Goal: Transaction & Acquisition: Purchase product/service

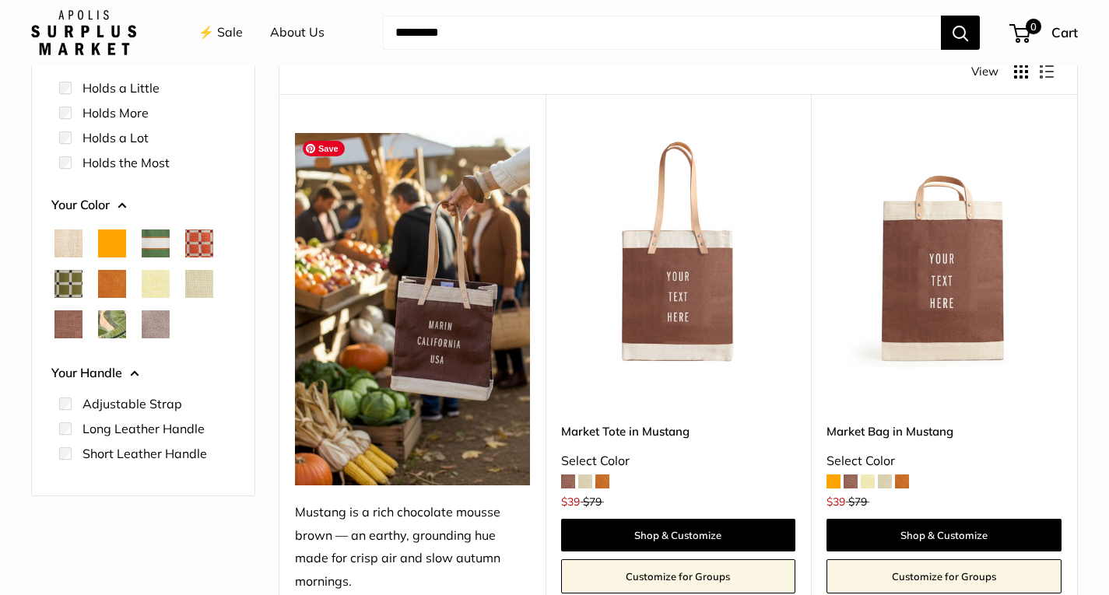
scroll to position [216, 0]
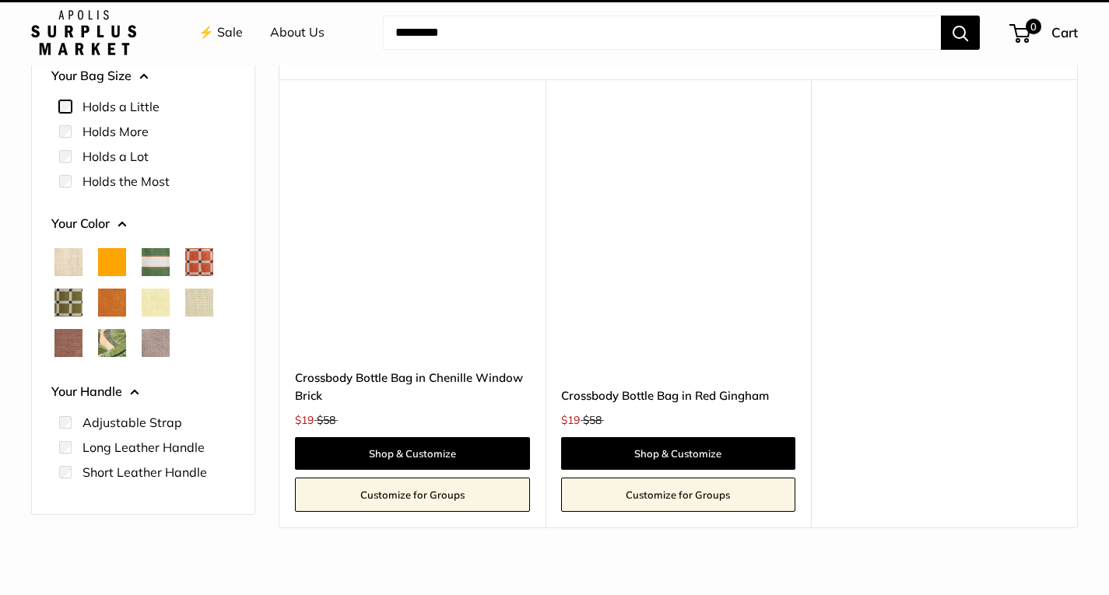
scroll to position [41, 0]
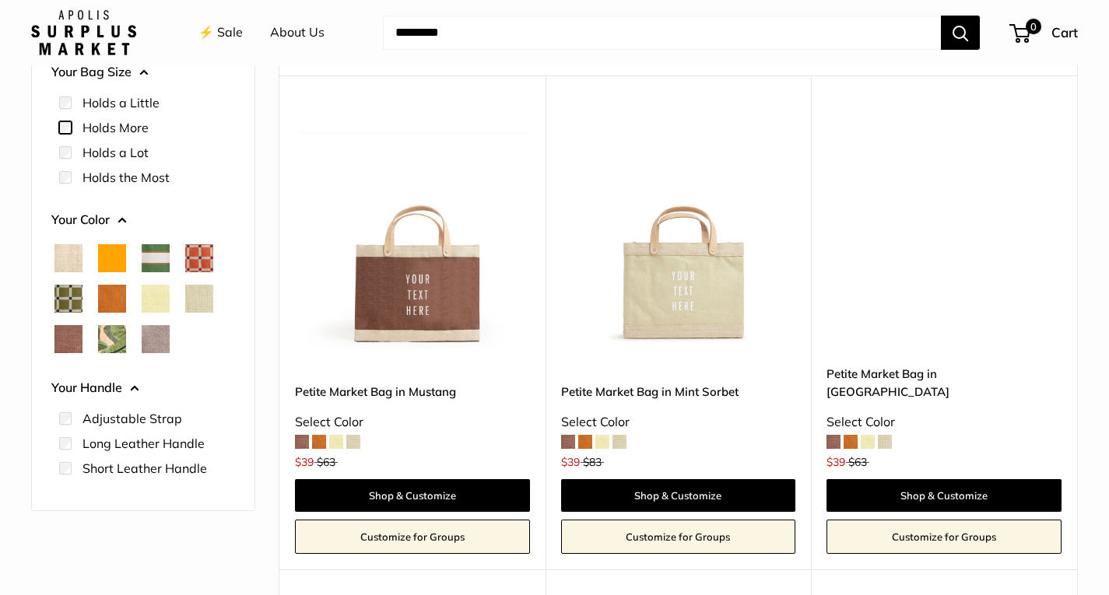
scroll to position [219, 0]
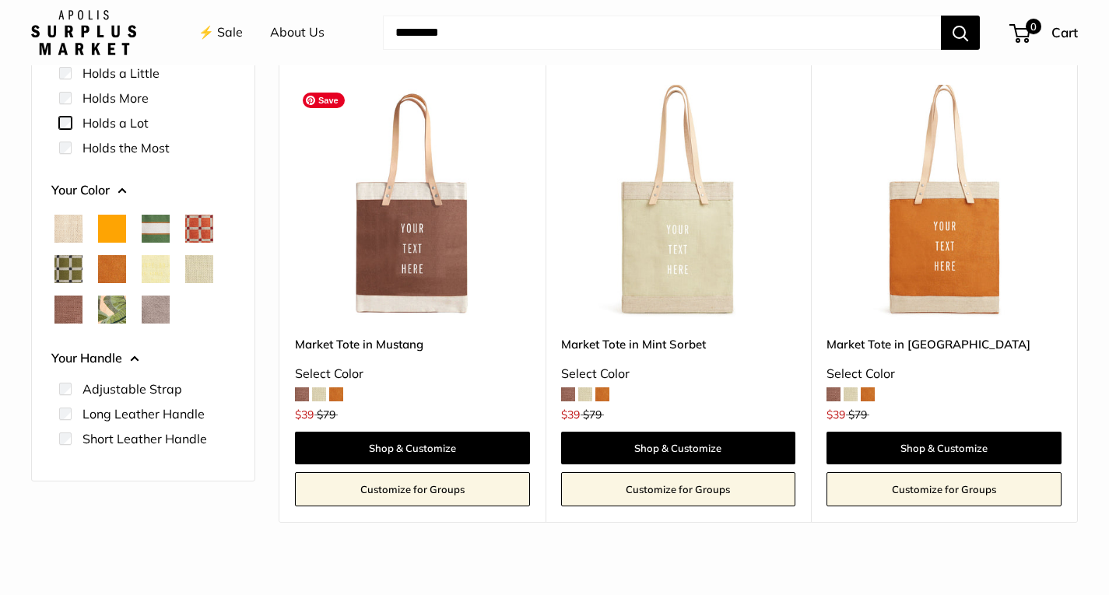
scroll to position [261, 0]
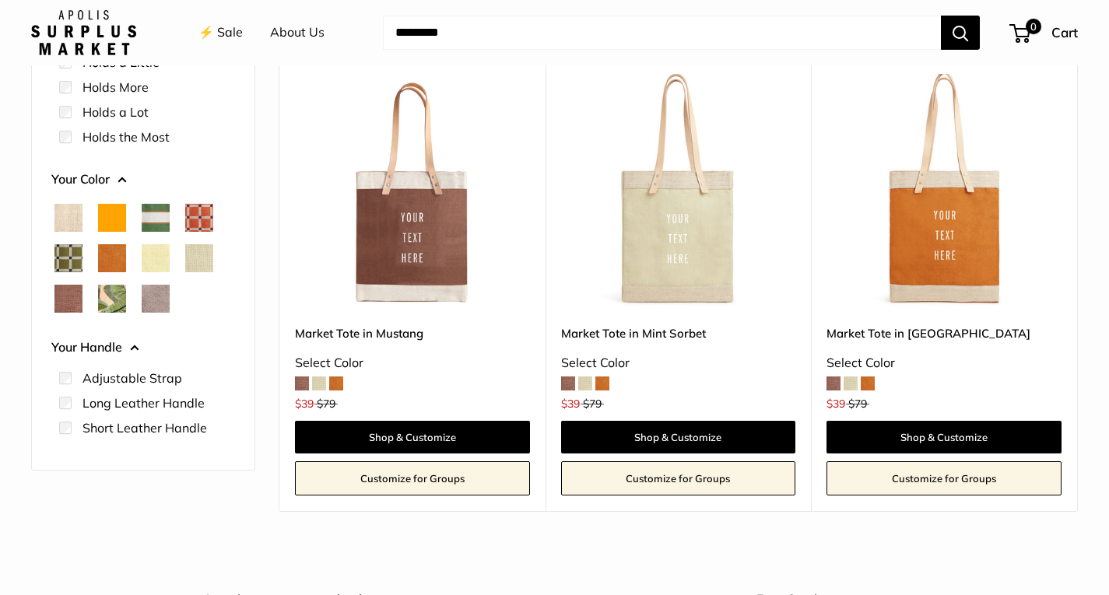
click at [335, 383] on span at bounding box center [336, 384] width 14 height 14
click at [313, 386] on span at bounding box center [319, 384] width 14 height 14
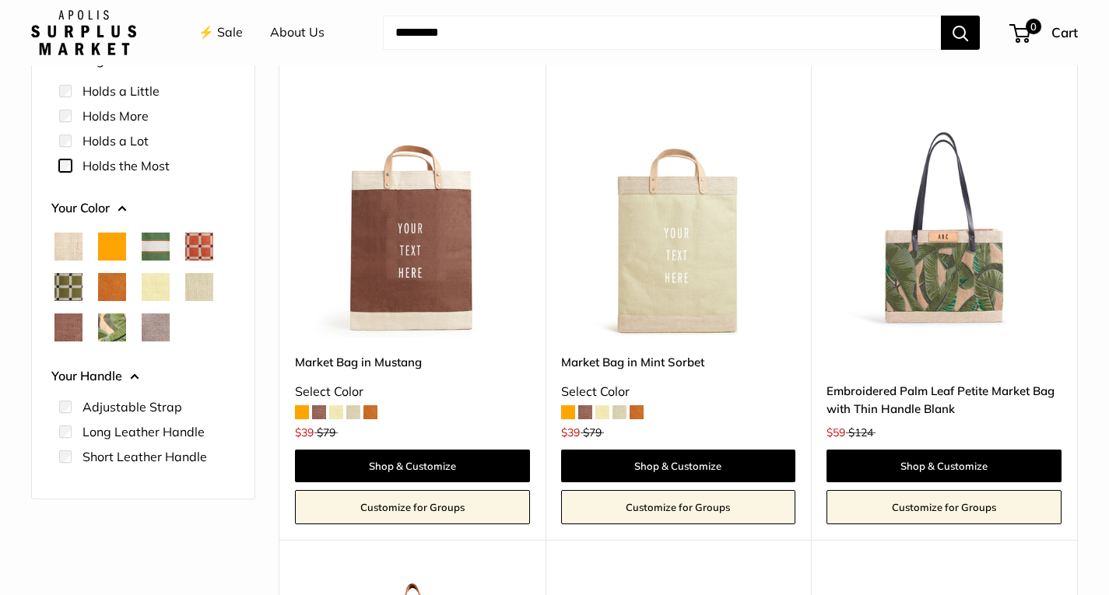
scroll to position [284, 0]
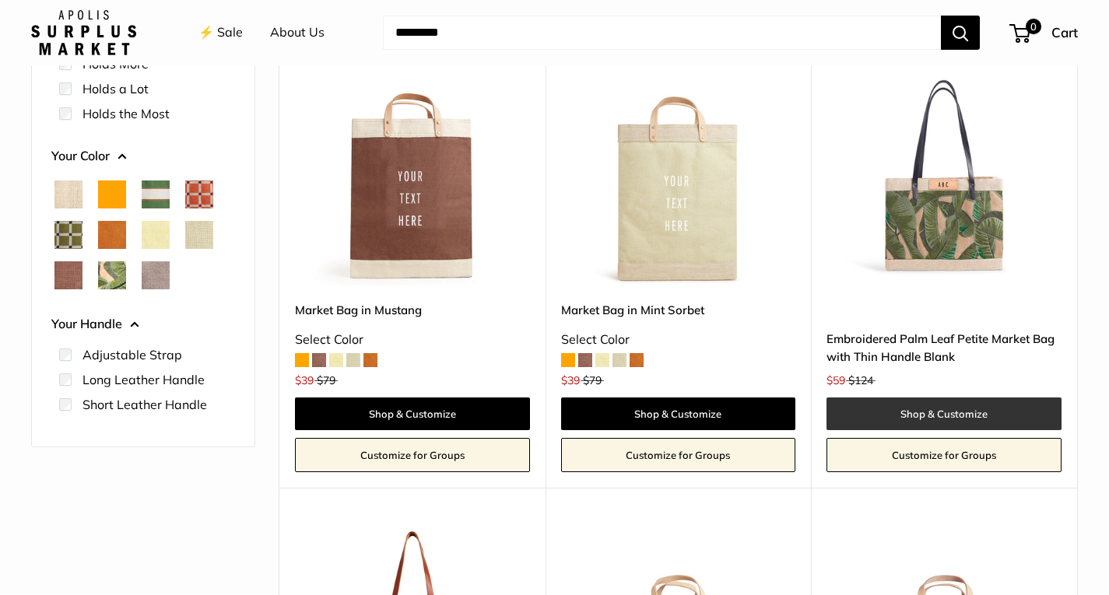
drag, startPoint x: 920, startPoint y: 423, endPoint x: 890, endPoint y: 415, distance: 31.3
click at [890, 415] on link "Shop & Customize" at bounding box center [944, 414] width 235 height 33
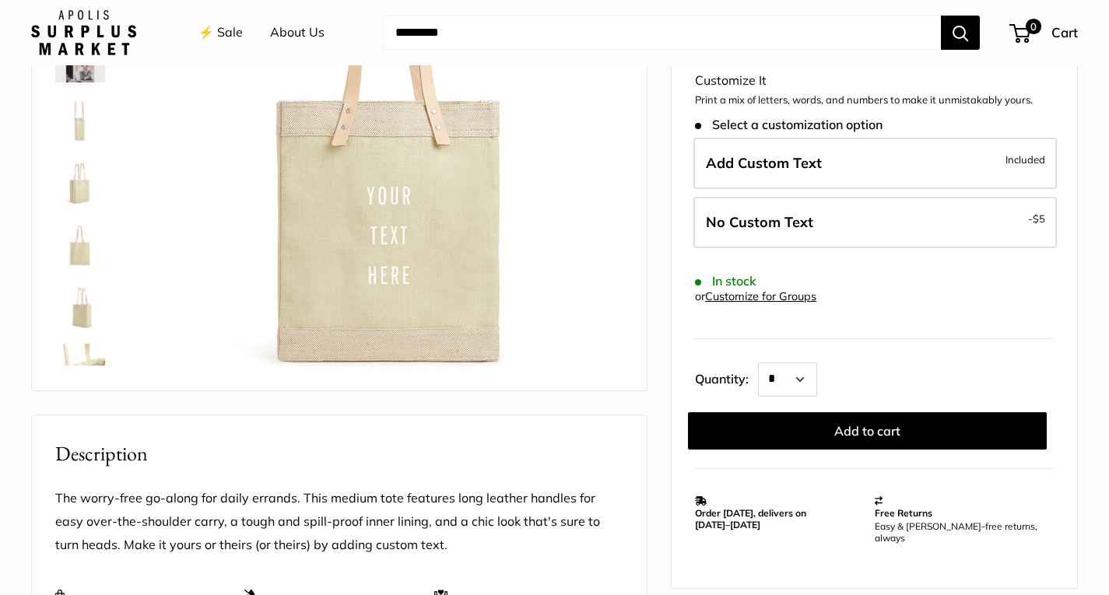
scroll to position [253, 0]
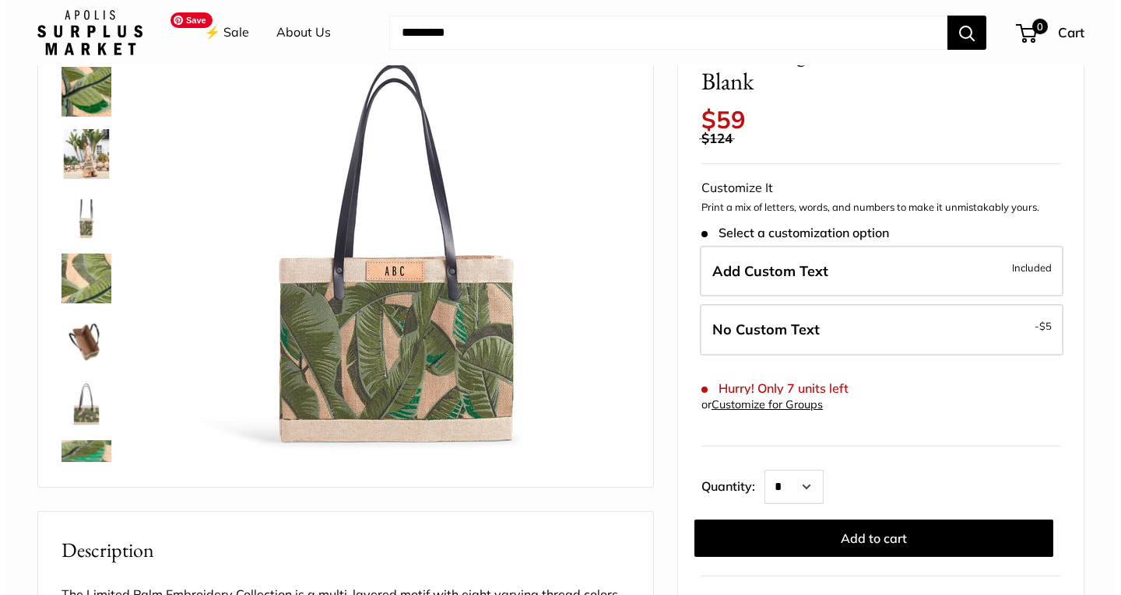
scroll to position [148, 0]
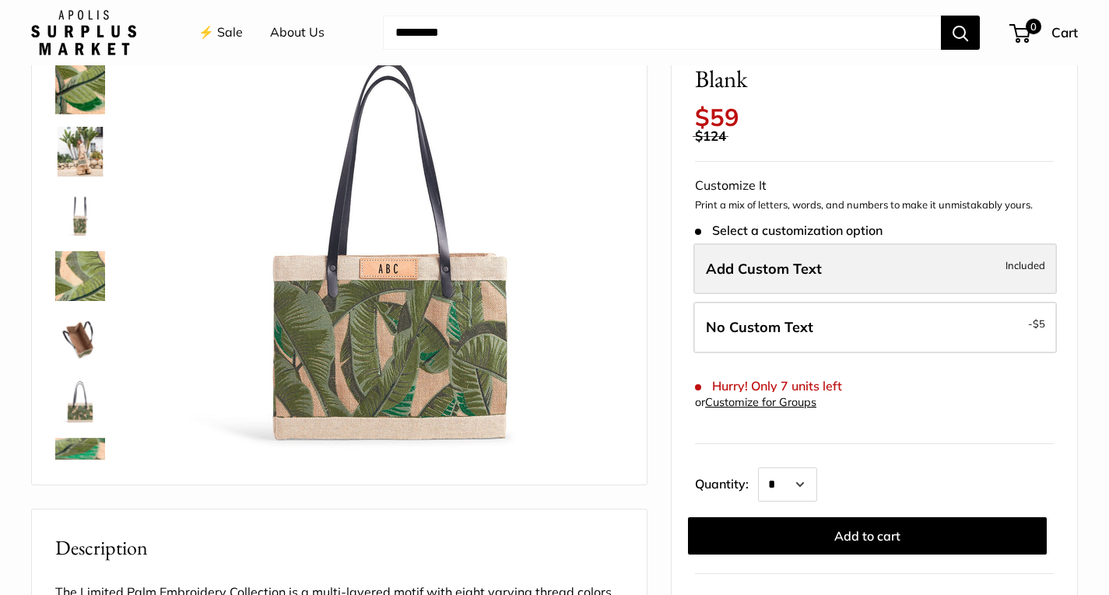
click at [755, 268] on span "Add Custom Text" at bounding box center [764, 269] width 116 height 18
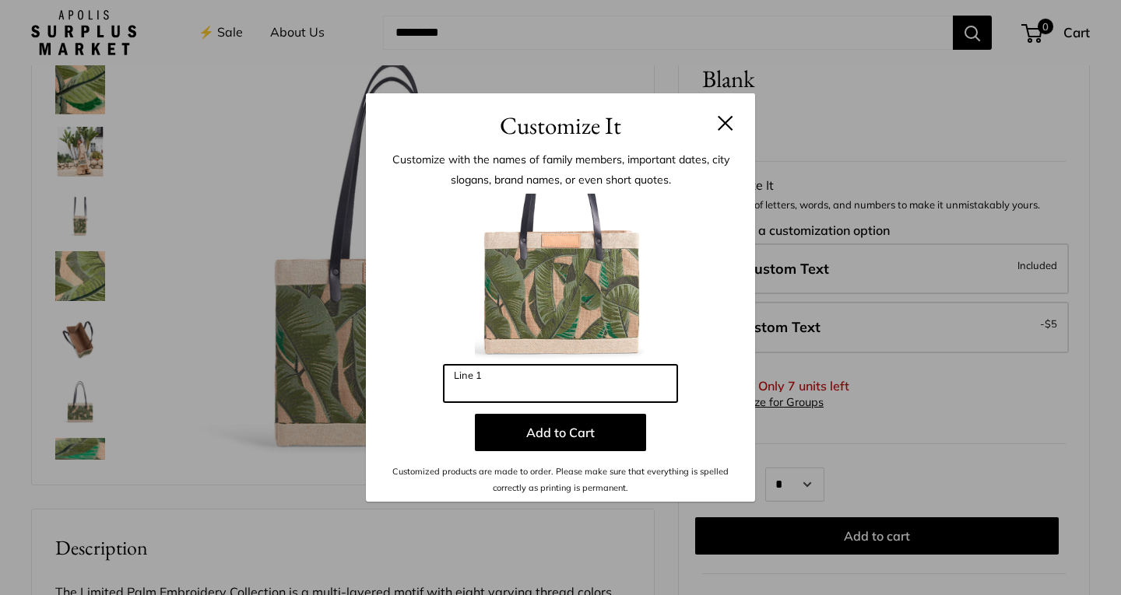
click at [498, 381] on input "Line 1" at bounding box center [560, 383] width 233 height 37
type input "*"
